Goal: Transaction & Acquisition: Purchase product/service

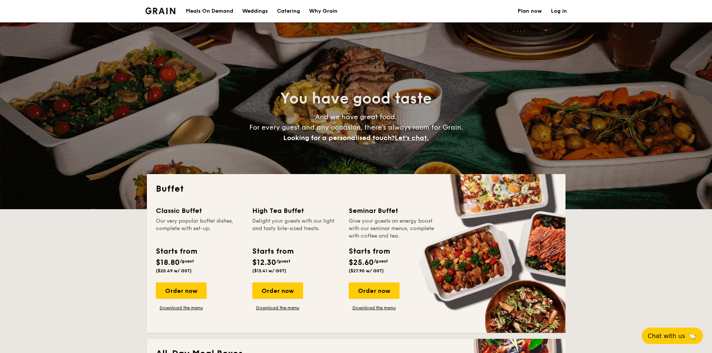
select select
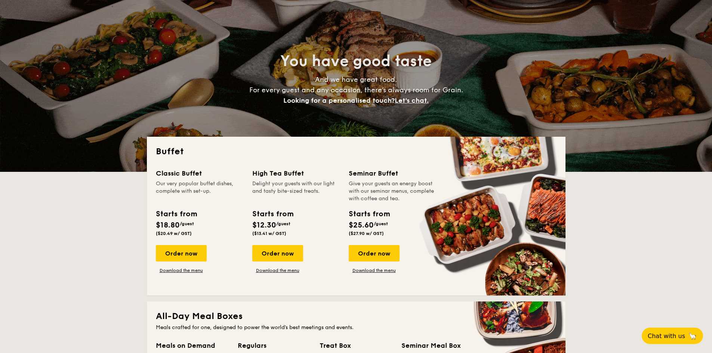
scroll to position [112, 0]
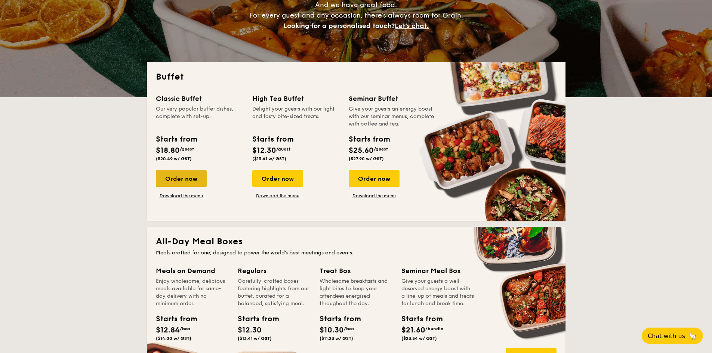
click at [190, 182] on div "Order now" at bounding box center [181, 179] width 51 height 16
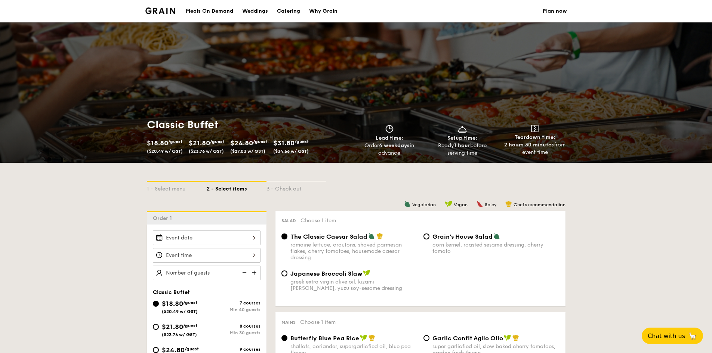
scroll to position [150, 0]
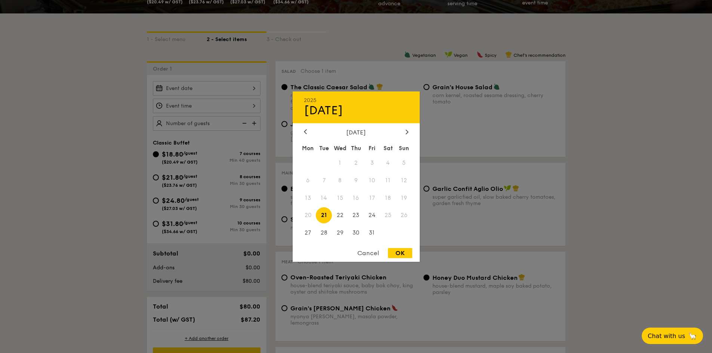
click at [218, 88] on div "2025 Oct 21 October 2025 Mon Tue Wed Thu Fri Sat Sun 1 2 3 4 5 6 7 8 9 10 11 12…" at bounding box center [207, 88] width 108 height 15
click at [403, 129] on div "October 2025" at bounding box center [356, 132] width 105 height 7
click at [409, 130] on div at bounding box center [407, 132] width 7 height 7
click at [408, 131] on icon at bounding box center [407, 131] width 3 height 5
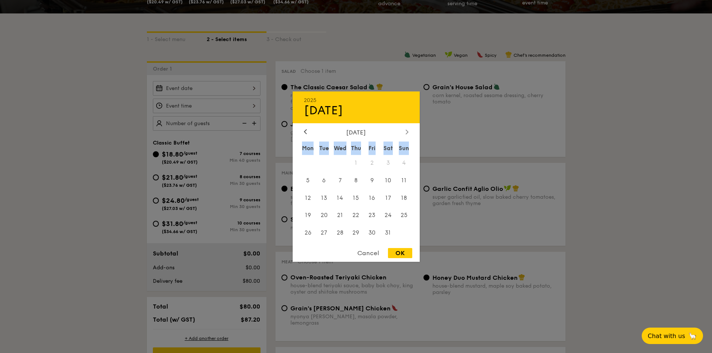
click at [408, 131] on icon at bounding box center [407, 131] width 3 height 5
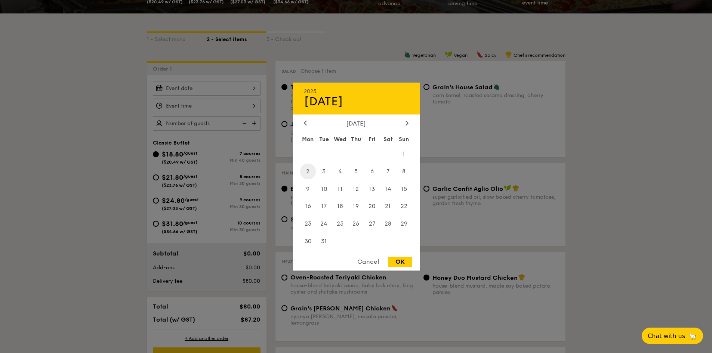
click at [307, 172] on span "2" at bounding box center [308, 172] width 16 height 16
click at [395, 258] on div "OK" at bounding box center [400, 262] width 24 height 10
type input "Mar 02, 2026"
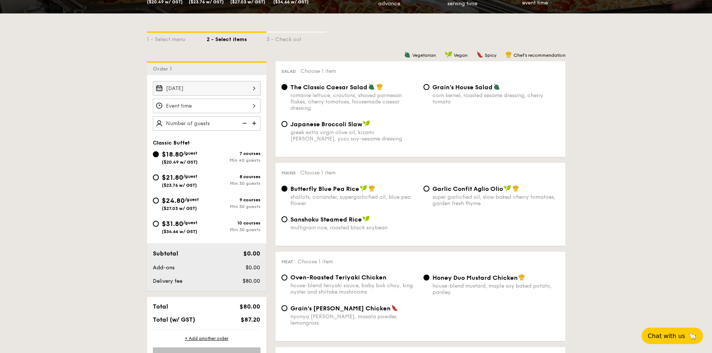
click at [187, 109] on div at bounding box center [207, 106] width 108 height 15
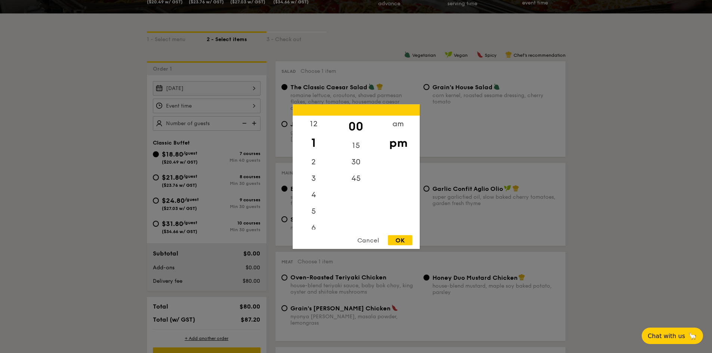
click at [403, 242] on div "OK" at bounding box center [400, 240] width 24 height 10
type input "1:00PM"
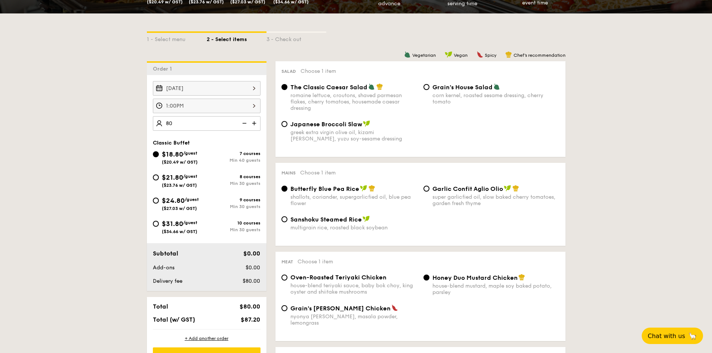
type input "80 guests"
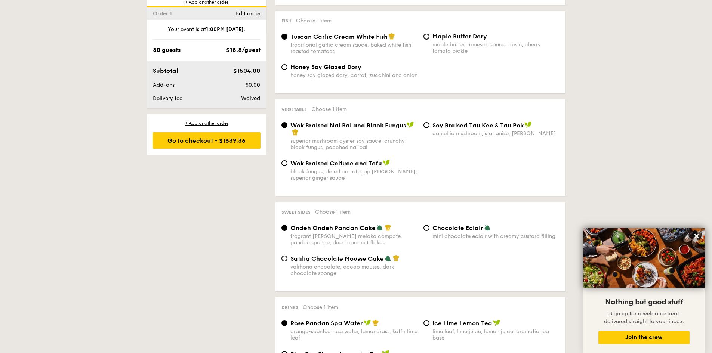
scroll to position [524, 0]
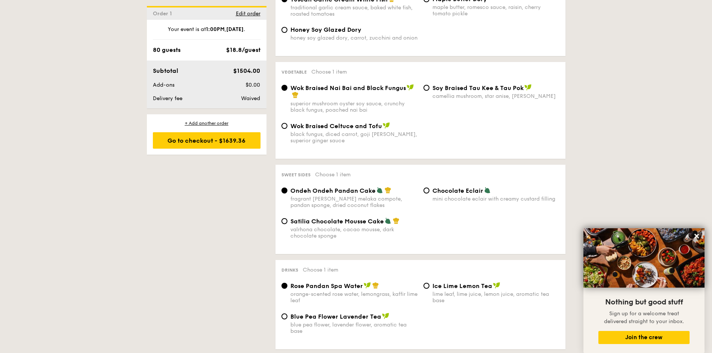
click at [343, 211] on div "Ondeh Ondeh Pandan Cake fragrant gula melaka compote, pandan sponge, dried coco…" at bounding box center [421, 202] width 284 height 31
click at [343, 218] on span "Satilia Chocolate Mousse Cake" at bounding box center [337, 221] width 93 height 7
click at [288, 218] on input "Satilia Chocolate Mousse Cake valrhona chocolate, cacao mousse, dark chocolate …" at bounding box center [285, 221] width 6 height 6
radio input "true"
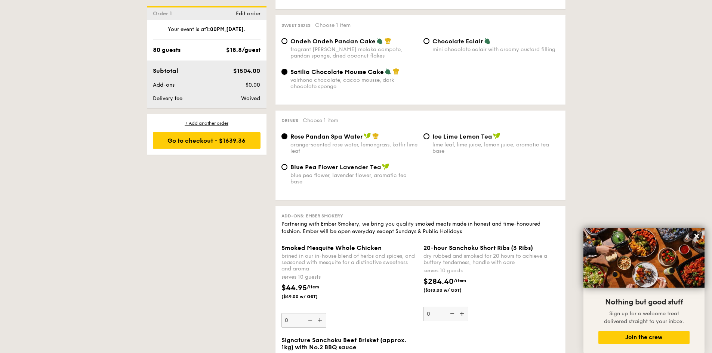
scroll to position [823, 0]
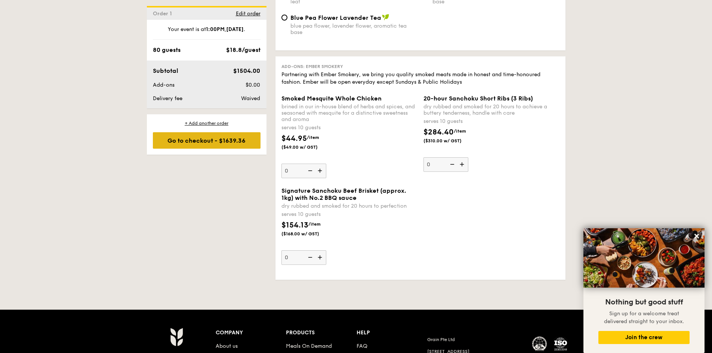
click at [215, 146] on div "Go to checkout - $1639.36" at bounding box center [207, 140] width 108 height 16
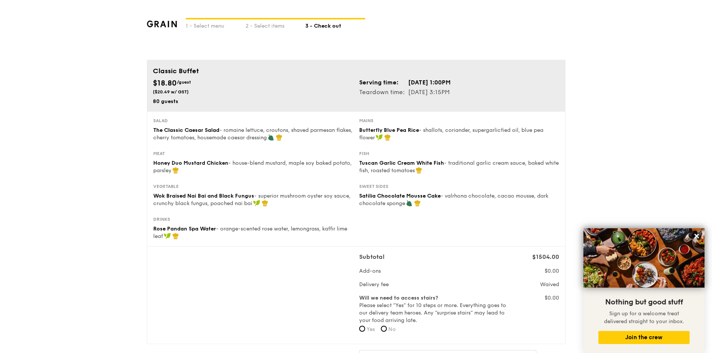
scroll to position [112, 0]
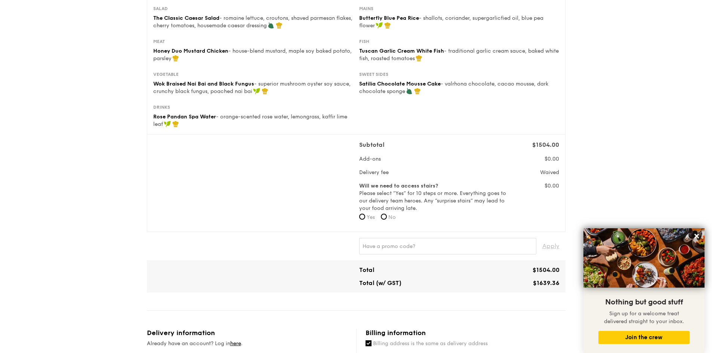
click at [393, 217] on span "No" at bounding box center [392, 217] width 7 height 6
click at [387, 217] on input "No" at bounding box center [384, 217] width 6 height 6
radio input "true"
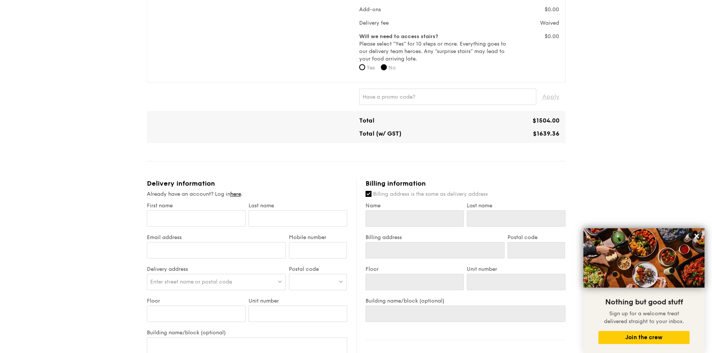
scroll to position [449, 0]
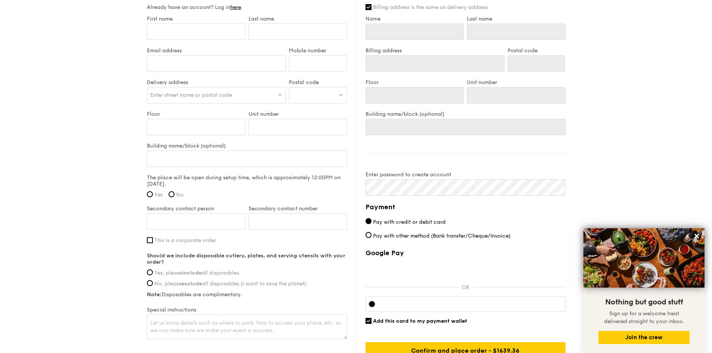
click at [225, 273] on span "Yes, please include all disposables." at bounding box center [197, 273] width 86 height 6
click at [153, 273] on input "Yes, please include all disposables." at bounding box center [150, 273] width 6 height 6
radio input "true"
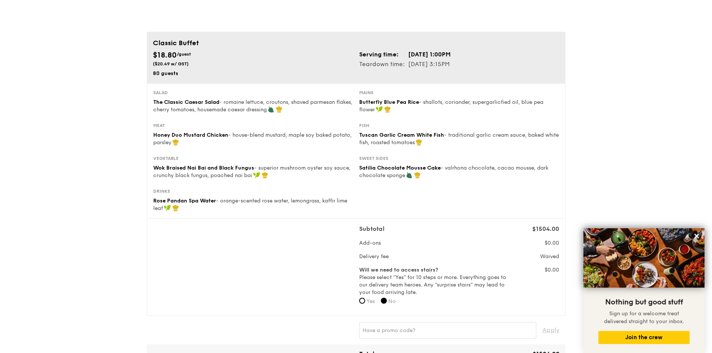
scroll to position [0, 0]
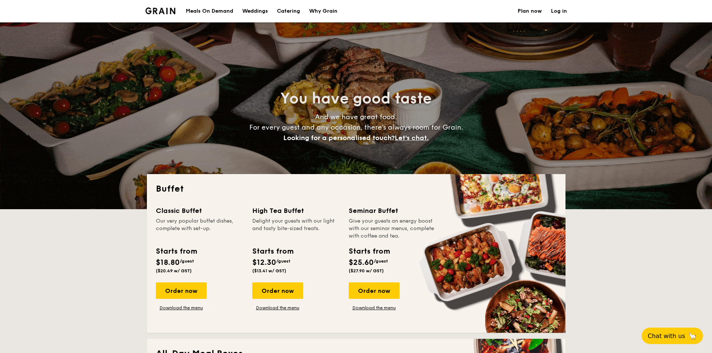
select select
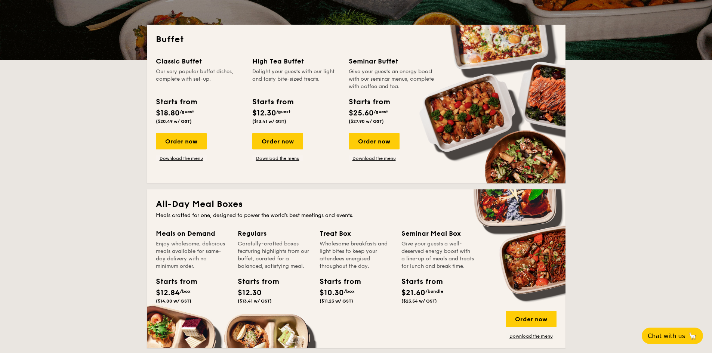
scroll to position [224, 0]
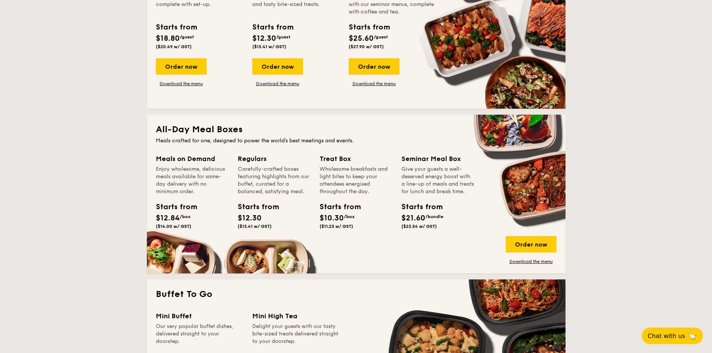
click at [408, 175] on div "Give your guests a well-deserved energy boost with a line-up of meals and treat…" at bounding box center [438, 181] width 73 height 30
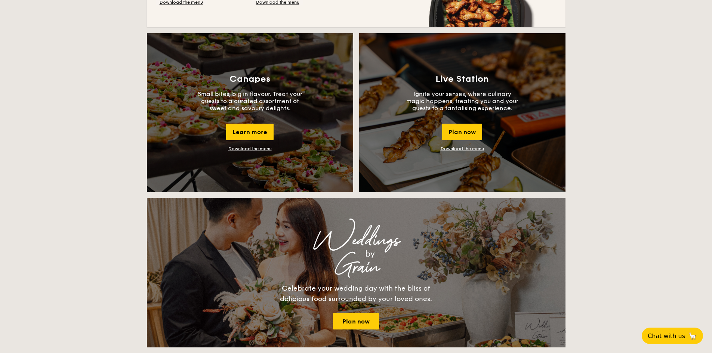
scroll to position [823, 0]
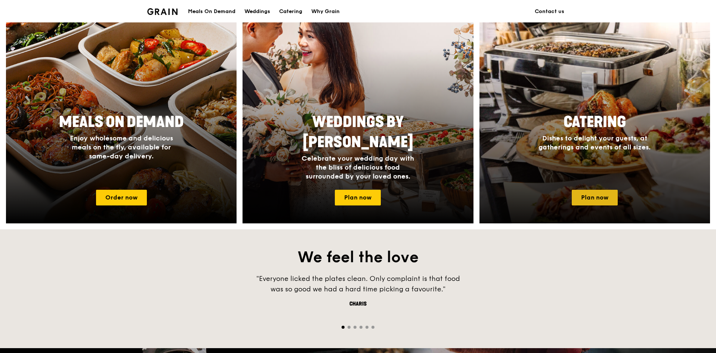
click at [596, 193] on link "Plan now" at bounding box center [595, 198] width 46 height 16
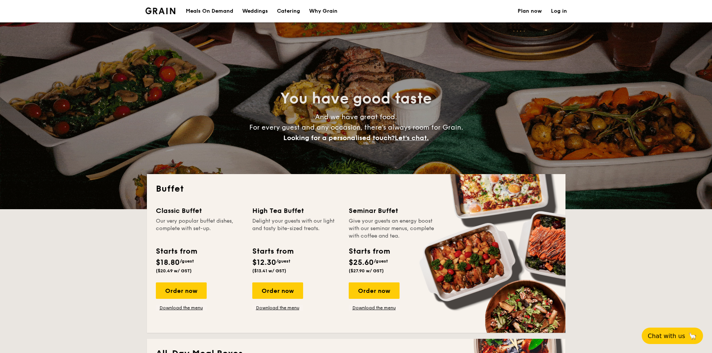
select select
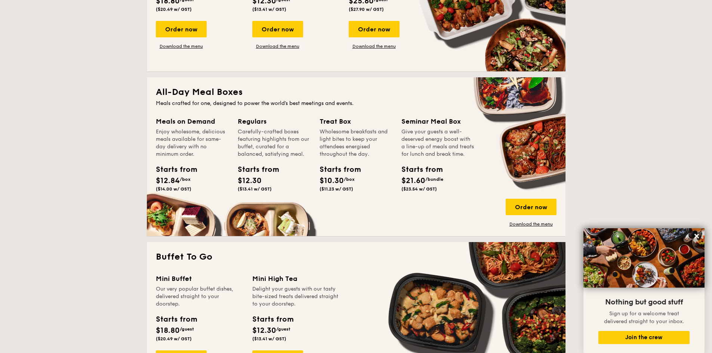
scroll to position [224, 0]
